Goal: Task Accomplishment & Management: Complete application form

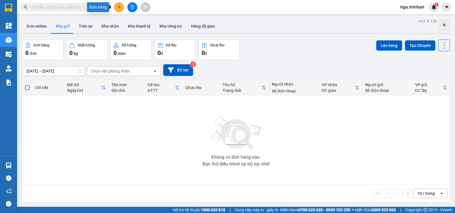
click at [117, 6] on icon "plus" at bounding box center [119, 7] width 4 height 4
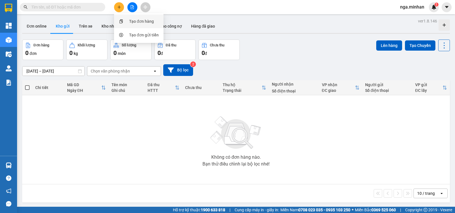
click at [139, 19] on div "Tạo đơn hàng" at bounding box center [141, 21] width 25 height 6
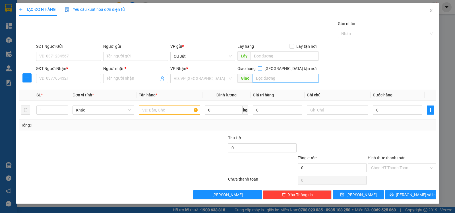
drag, startPoint x: 291, startPoint y: 69, endPoint x: 290, endPoint y: 77, distance: 7.3
click at [262, 70] on input "[GEOGRAPHIC_DATA] tận nơi" at bounding box center [260, 68] width 4 height 4
checkbox input "true"
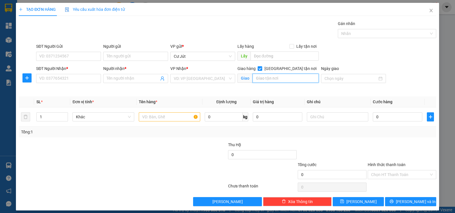
drag, startPoint x: 290, startPoint y: 77, endPoint x: 455, endPoint y: 202, distance: 207.3
click at [290, 77] on input "text" at bounding box center [286, 78] width 67 height 9
type input "958/22 ÂU CƠ - [GEOGRAPHIC_DATA]"
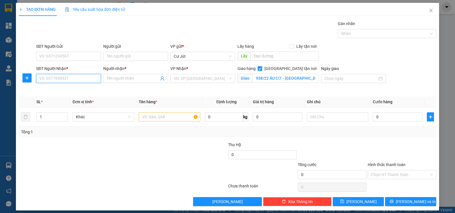
click at [64, 76] on input "SĐT Người Nhận *" at bounding box center [68, 78] width 65 height 9
type input "0909380110"
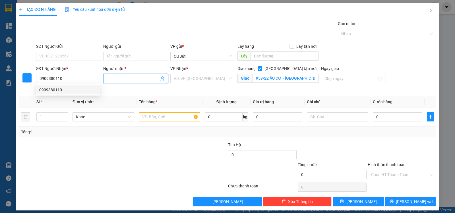
drag, startPoint x: 123, startPoint y: 77, endPoint x: 128, endPoint y: 80, distance: 5.9
click at [125, 79] on input "Người nhận *" at bounding box center [133, 78] width 52 height 6
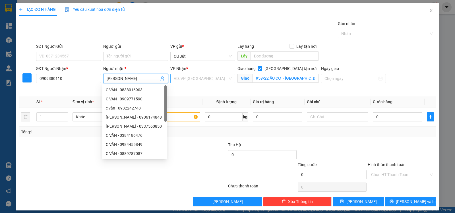
type input "[PERSON_NAME]"
drag, startPoint x: 205, startPoint y: 80, endPoint x: 201, endPoint y: 84, distance: 5.6
click at [204, 81] on input "search" at bounding box center [201, 78] width 54 height 9
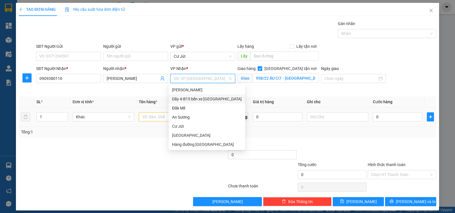
drag, startPoint x: 202, startPoint y: 98, endPoint x: 158, endPoint y: 116, distance: 48.0
click at [201, 98] on div "Dãy 4-B15 bến xe [GEOGRAPHIC_DATA]" at bounding box center [207, 99] width 70 height 6
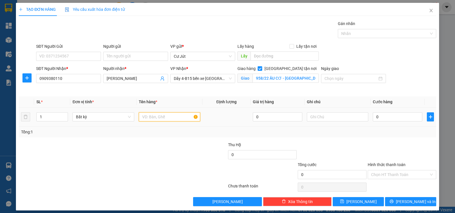
click at [159, 117] on input "text" at bounding box center [169, 116] width 61 height 9
type input "TH"
type input "5"
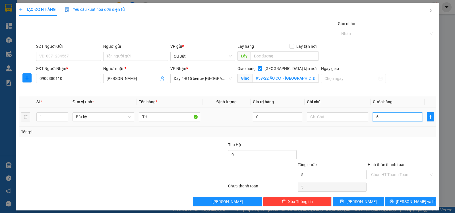
type input "50"
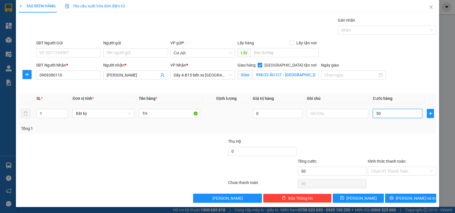
scroll to position [4, 0]
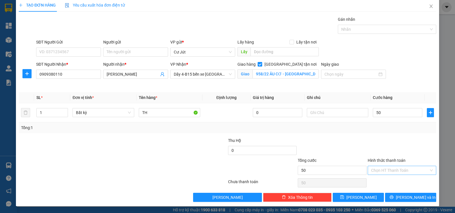
click at [390, 167] on input "Hình thức thanh toán" at bounding box center [400, 170] width 58 height 9
type input "50.000"
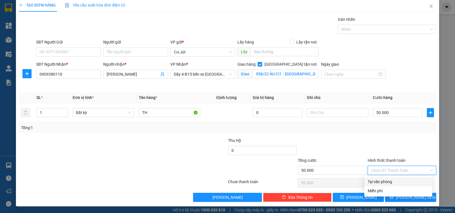
click at [379, 182] on div "Tại văn phòng" at bounding box center [398, 182] width 61 height 6
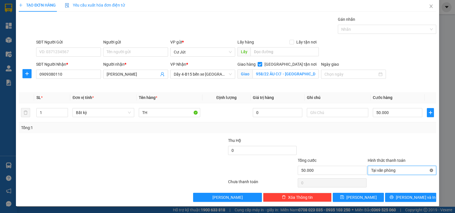
type input "50.000"
click at [405, 197] on span "[PERSON_NAME] và In" at bounding box center [416, 197] width 40 height 6
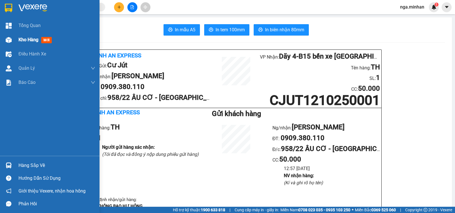
click at [7, 37] on img at bounding box center [9, 40] width 6 height 6
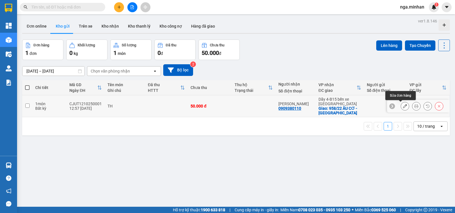
click at [401, 107] on button at bounding box center [405, 106] width 8 height 10
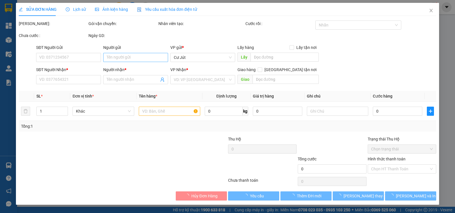
type input "0909380110"
type input "[PERSON_NAME]"
checkbox input "true"
type input "958/22 ÂU CƠ - [GEOGRAPHIC_DATA]"
type input "50.000"
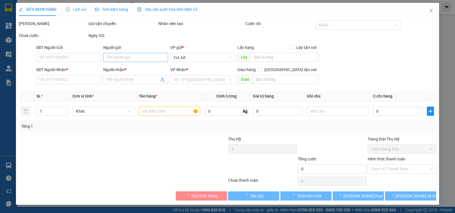
type input "50.000"
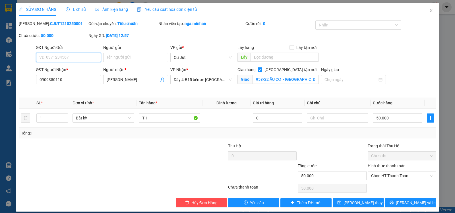
drag, startPoint x: 89, startPoint y: 57, endPoint x: 191, endPoint y: 38, distance: 103.9
click at [94, 55] on input "SĐT Người Gửi" at bounding box center [68, 57] width 65 height 9
type input "0984165569"
click at [363, 198] on div "Total Paid Fee 0 Total UnPaid Fee 50.000 Cash Collection Total Fee Mã ĐH: CJUT1…" at bounding box center [228, 113] width 418 height 187
click at [352, 200] on span "[PERSON_NAME] thay đổi" at bounding box center [367, 203] width 46 height 6
